Goal: Task Accomplishment & Management: Manage account settings

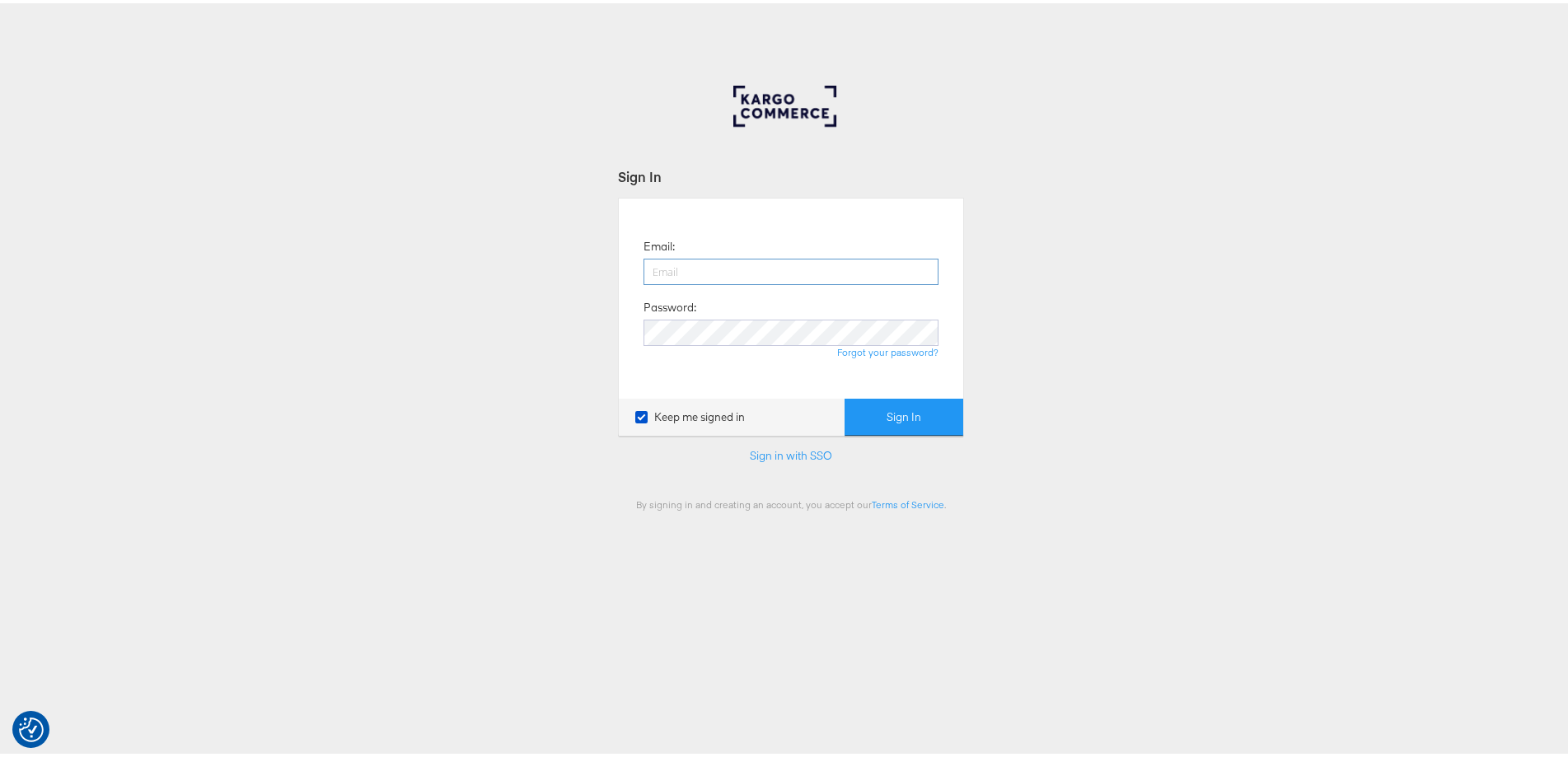
click at [705, 268] on input "email" at bounding box center [791, 268] width 295 height 26
type input "[PERSON_NAME][EMAIL_ADDRESS][PERSON_NAME][DOMAIN_NAME]"
click at [845, 395] on button "Sign In" at bounding box center [904, 414] width 119 height 37
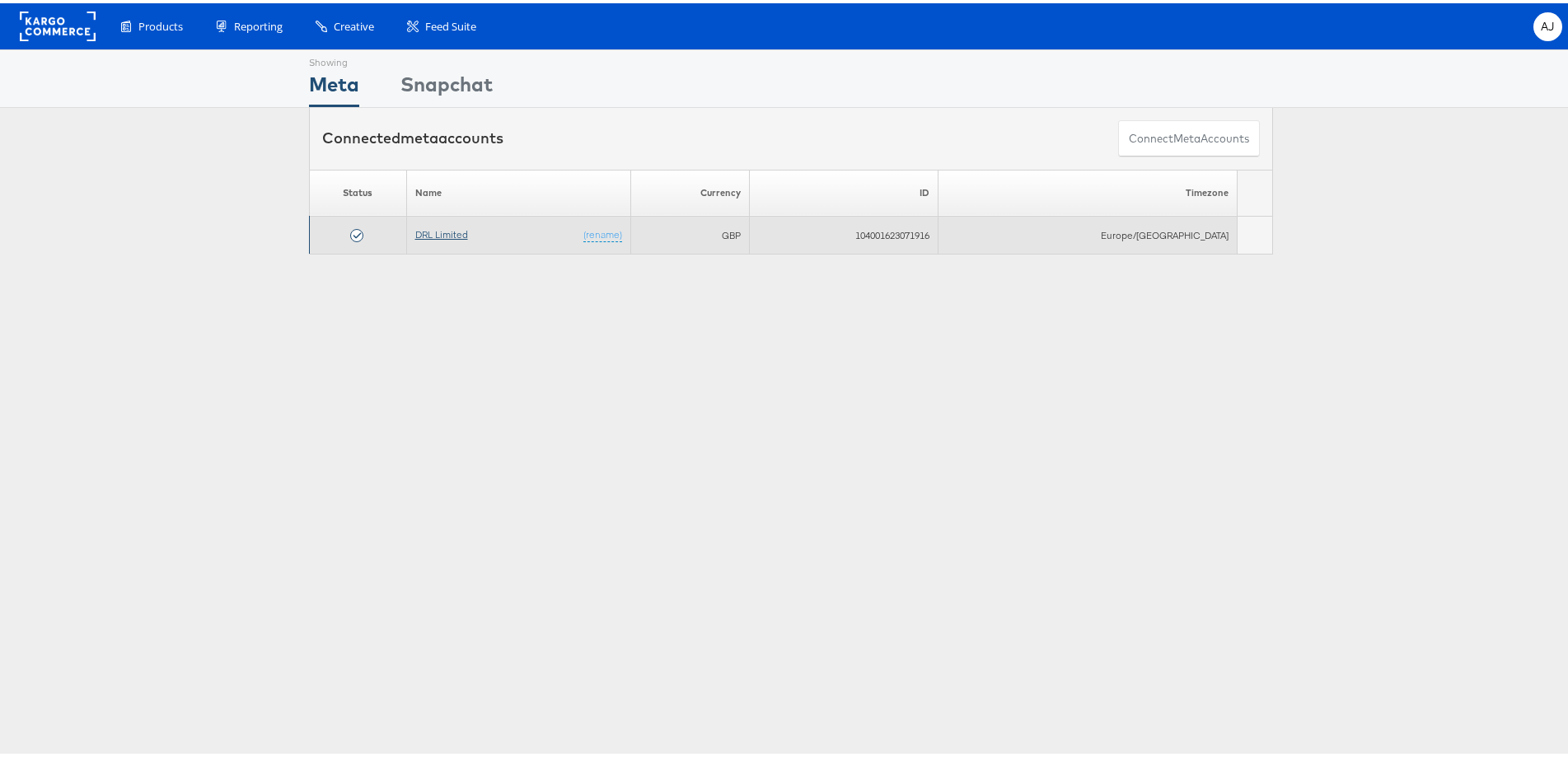
click at [468, 235] on link "DRL Limited" at bounding box center [442, 231] width 53 height 13
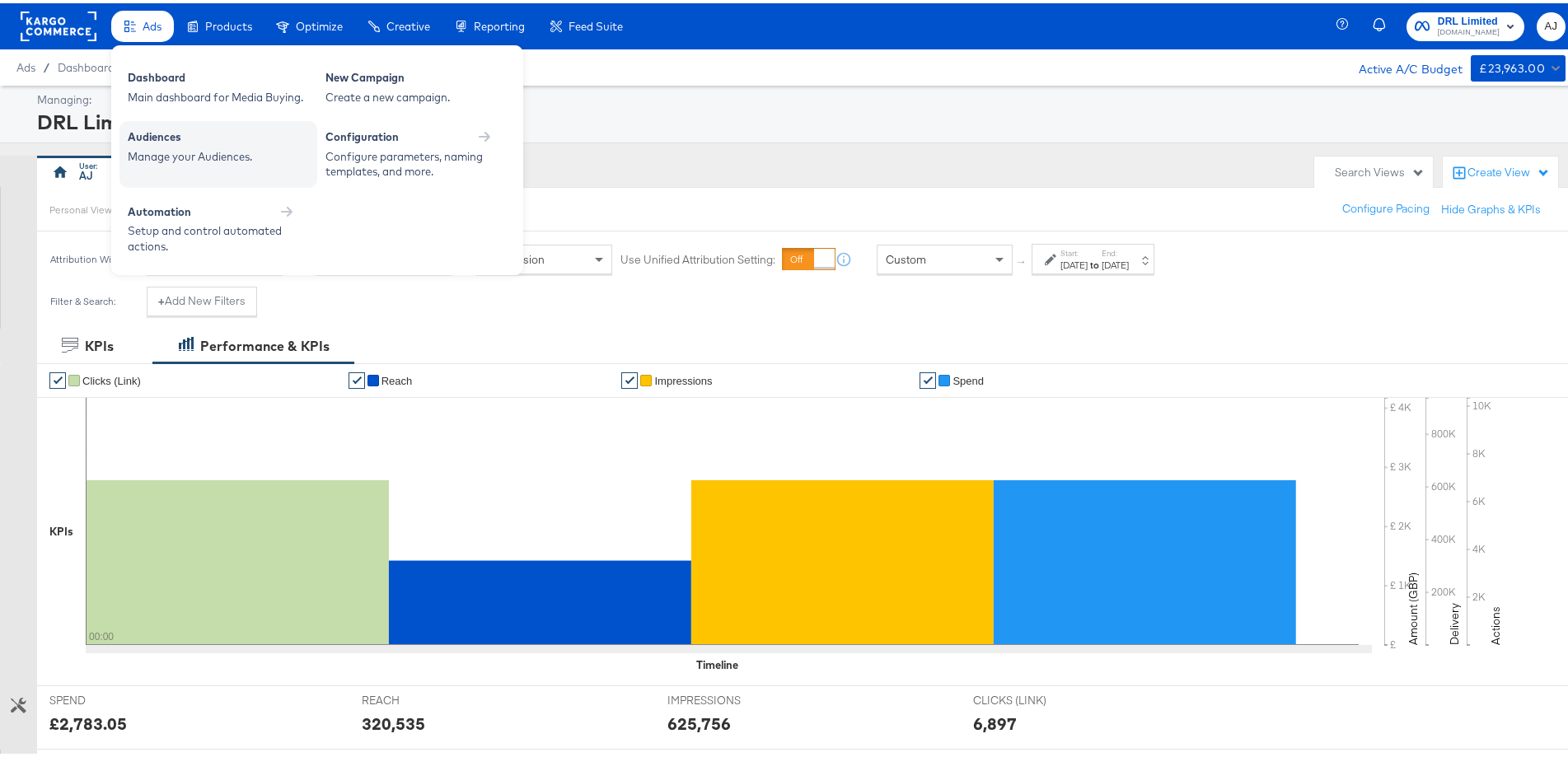
click at [159, 137] on div "Audiences" at bounding box center [217, 136] width 181 height 19
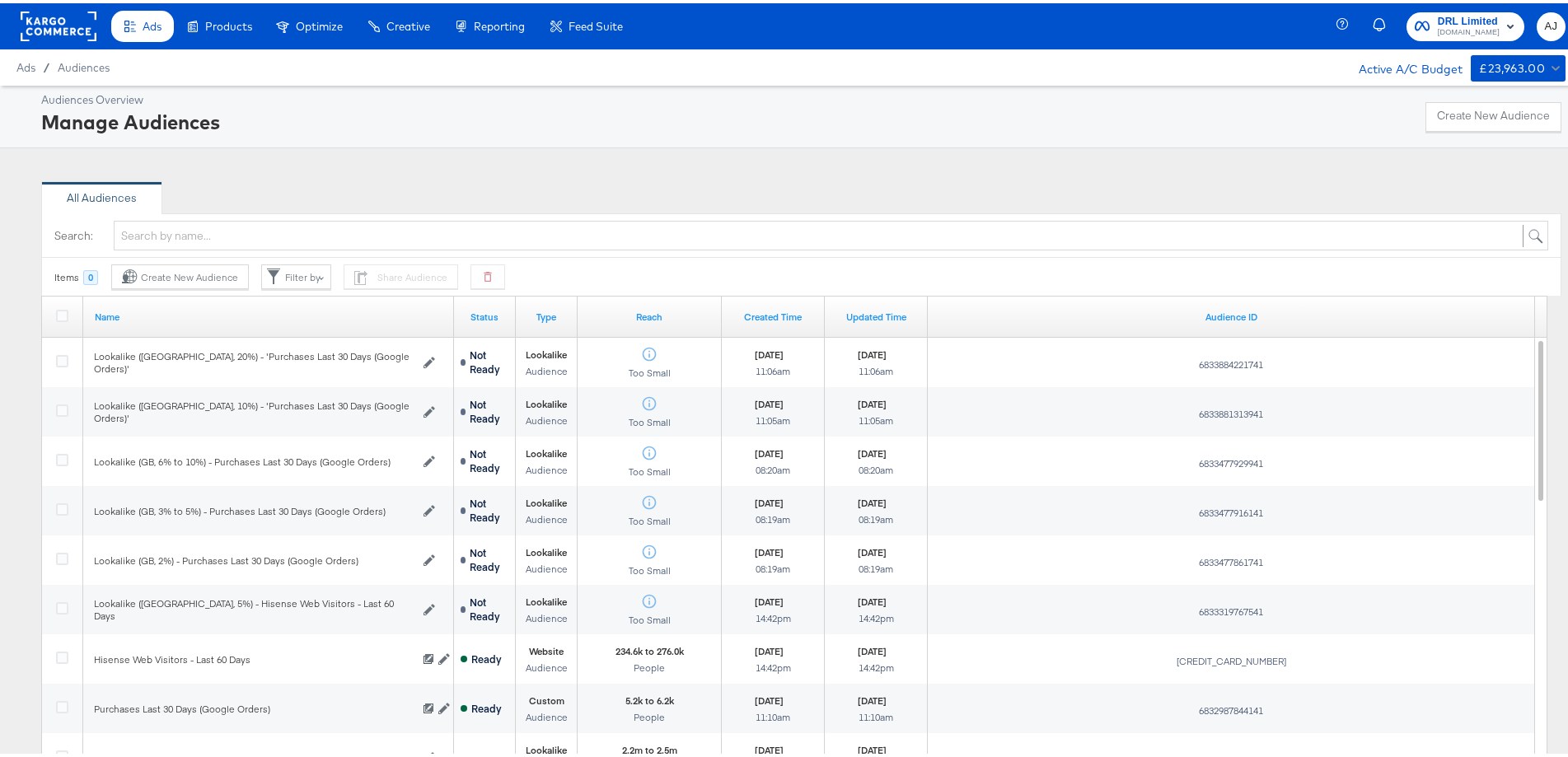
click at [73, 22] on rect at bounding box center [58, 23] width 76 height 30
